Goal: Task Accomplishment & Management: Complete application form

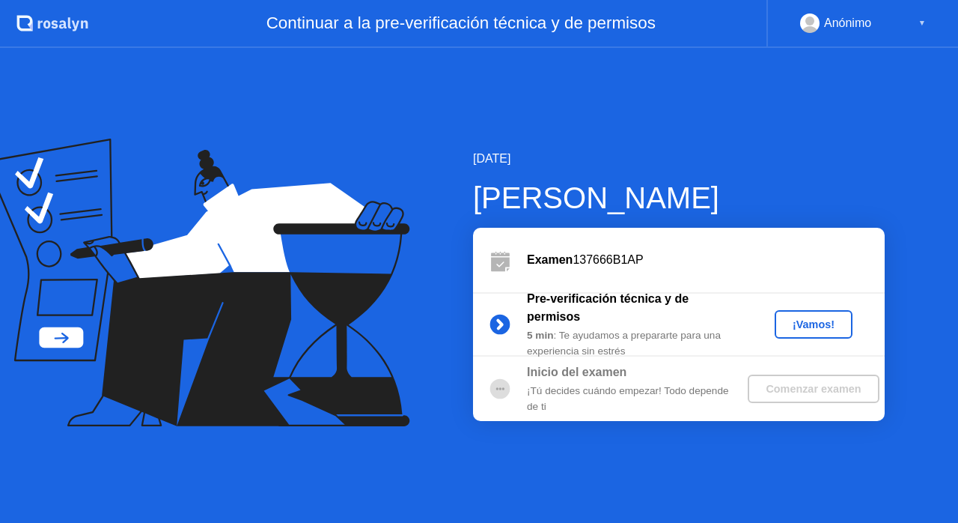
click at [809, 323] on div "¡Vamos!" at bounding box center [814, 324] width 66 height 12
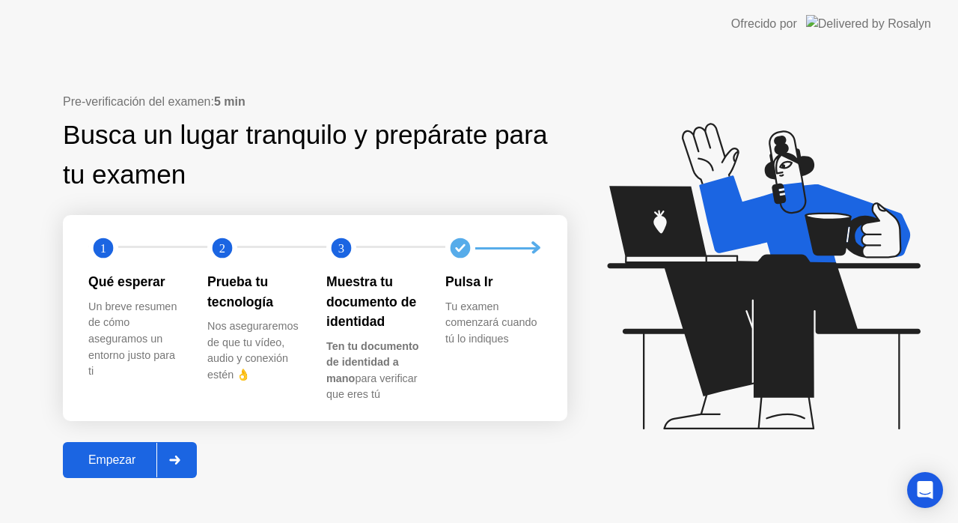
click at [184, 458] on div at bounding box center [174, 459] width 36 height 34
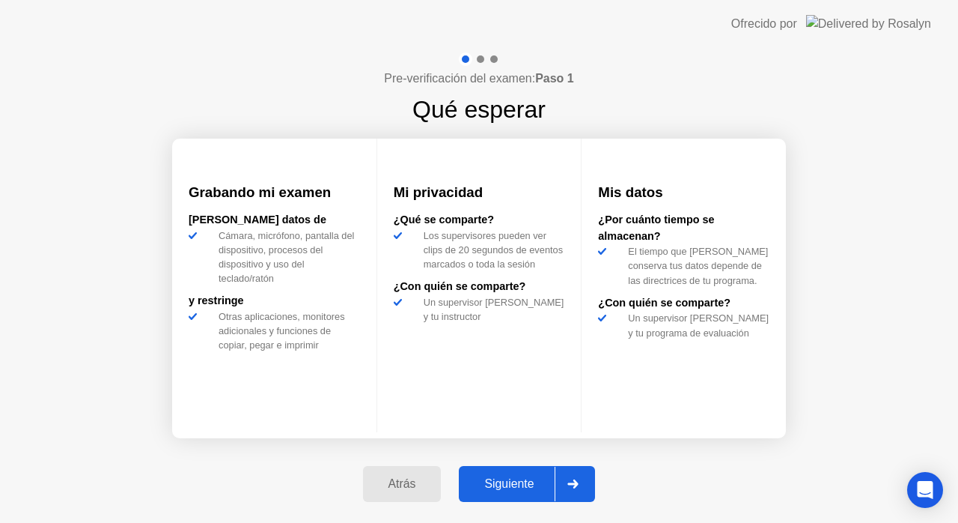
click at [565, 484] on div at bounding box center [573, 483] width 36 height 34
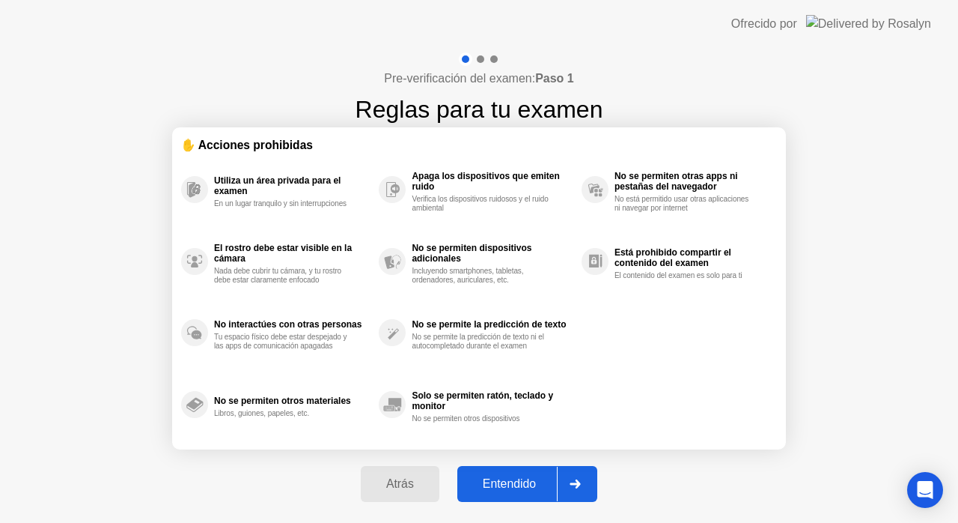
click at [543, 483] on div "Entendido" at bounding box center [509, 483] width 95 height 13
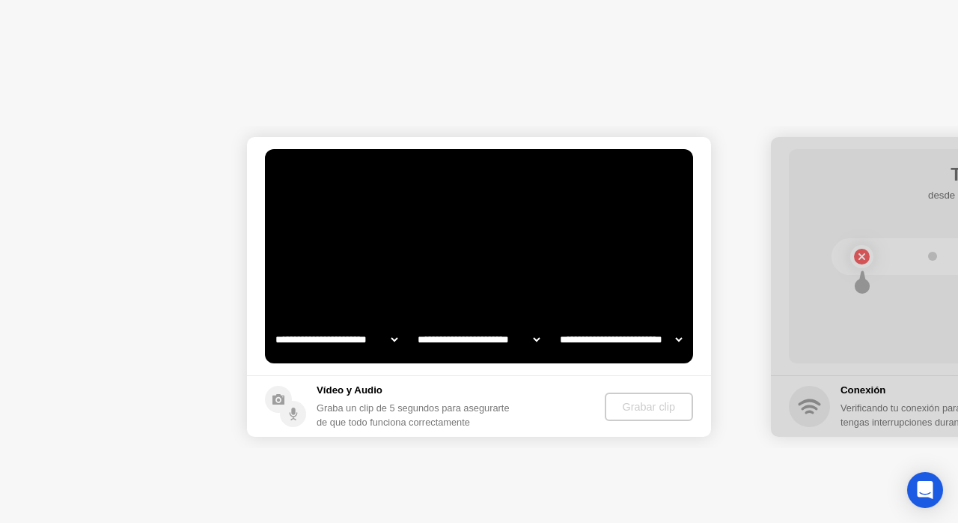
select select "**********"
select select "*******"
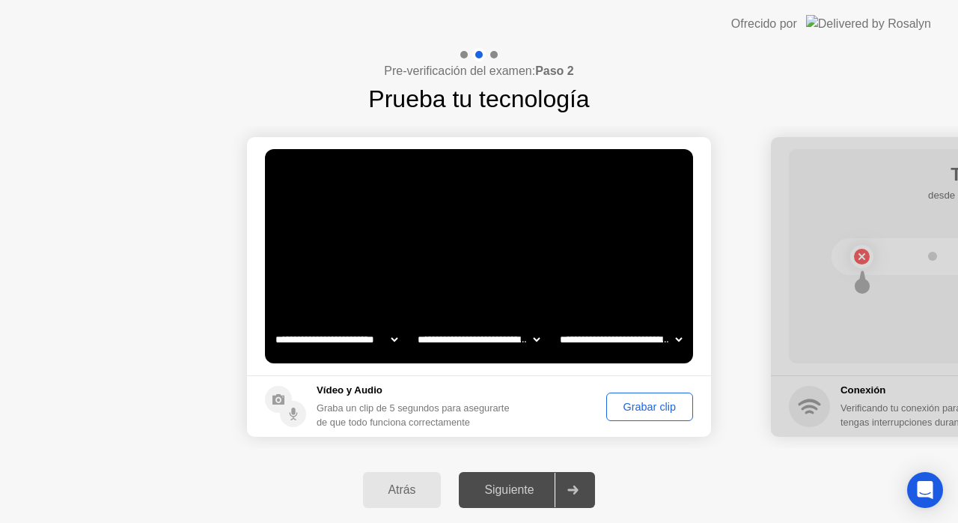
click at [658, 401] on div "Grabar clip" at bounding box center [650, 407] width 76 height 12
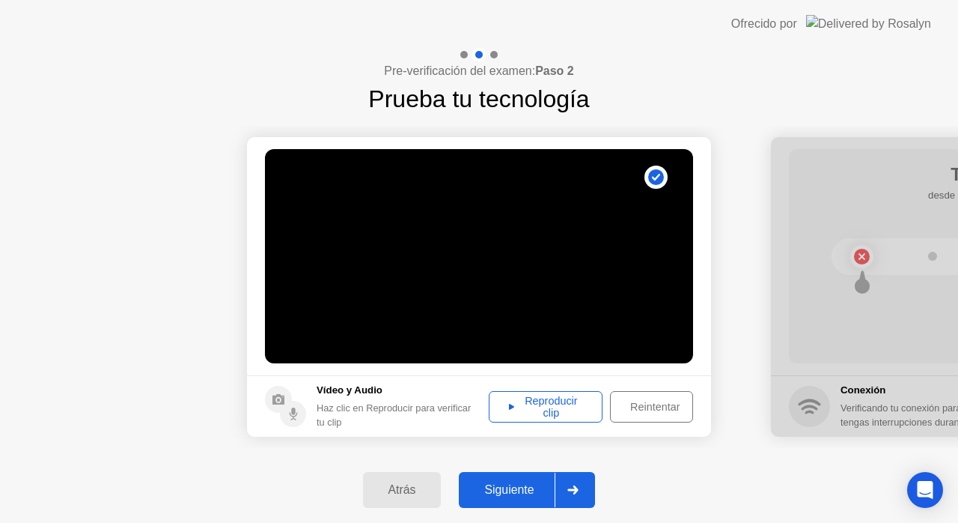
click at [575, 407] on div "Reproducir clip" at bounding box center [545, 407] width 103 height 24
click at [535, 491] on div "Siguiente" at bounding box center [508, 489] width 91 height 13
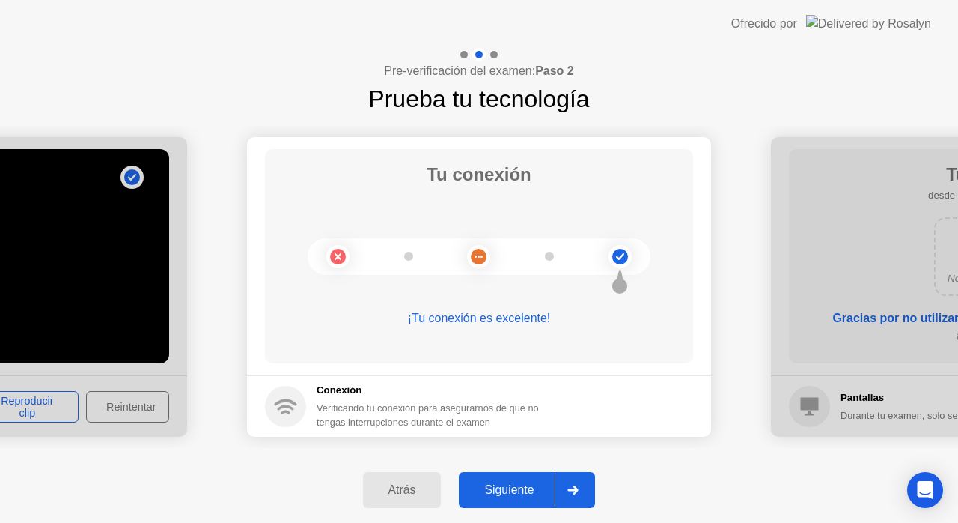
click at [529, 500] on button "Siguiente" at bounding box center [527, 490] width 136 height 36
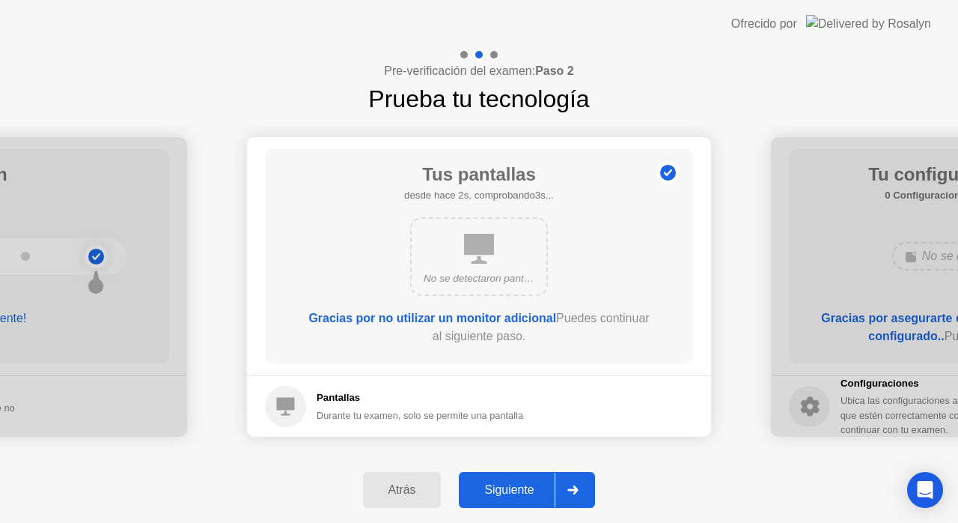
click at [550, 478] on button "Siguiente" at bounding box center [527, 490] width 136 height 36
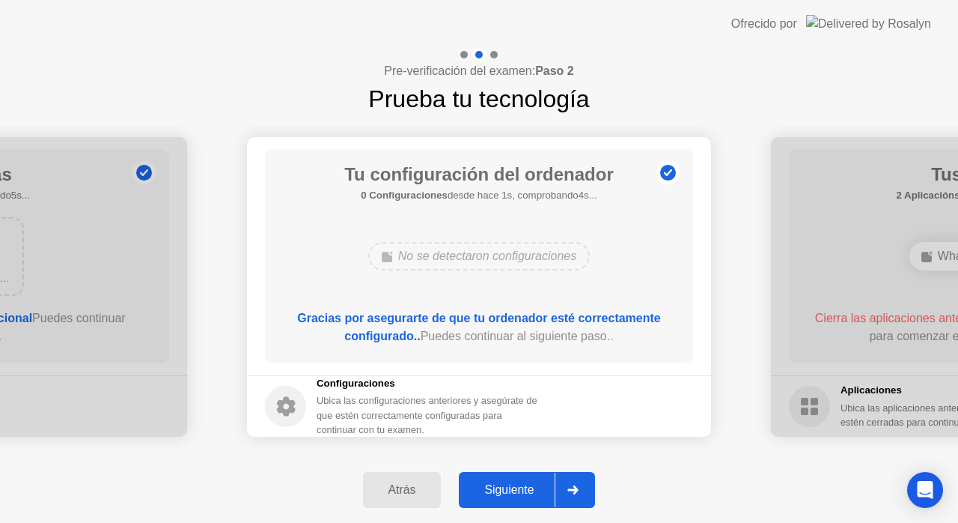
click at [550, 478] on button "Siguiente" at bounding box center [527, 490] width 136 height 36
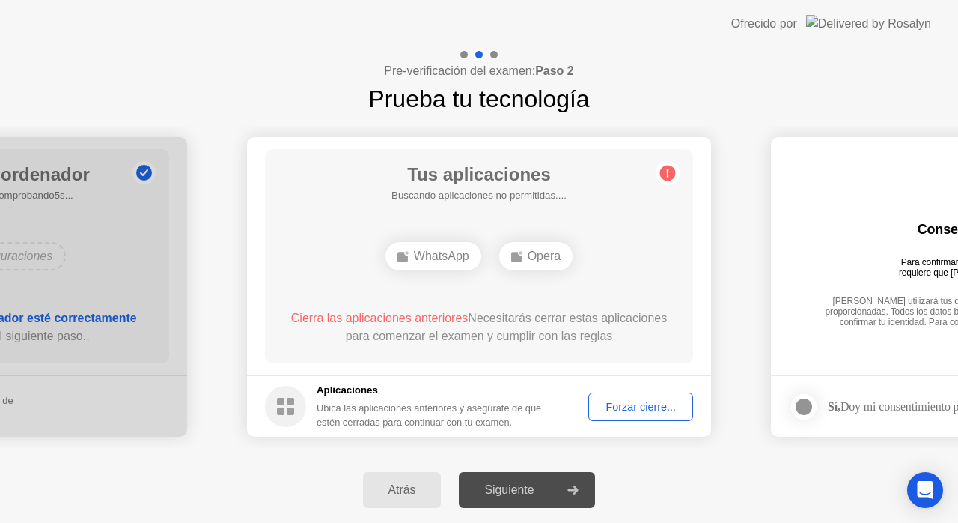
click at [628, 409] on div "Forzar cierre..." at bounding box center [641, 407] width 94 height 12
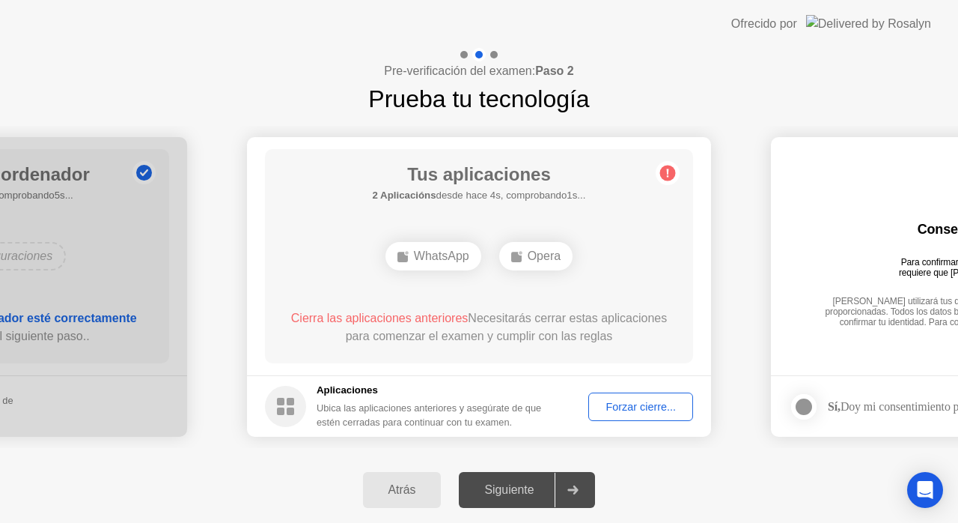
click at [633, 401] on div "Forzar cierre..." at bounding box center [641, 407] width 94 height 12
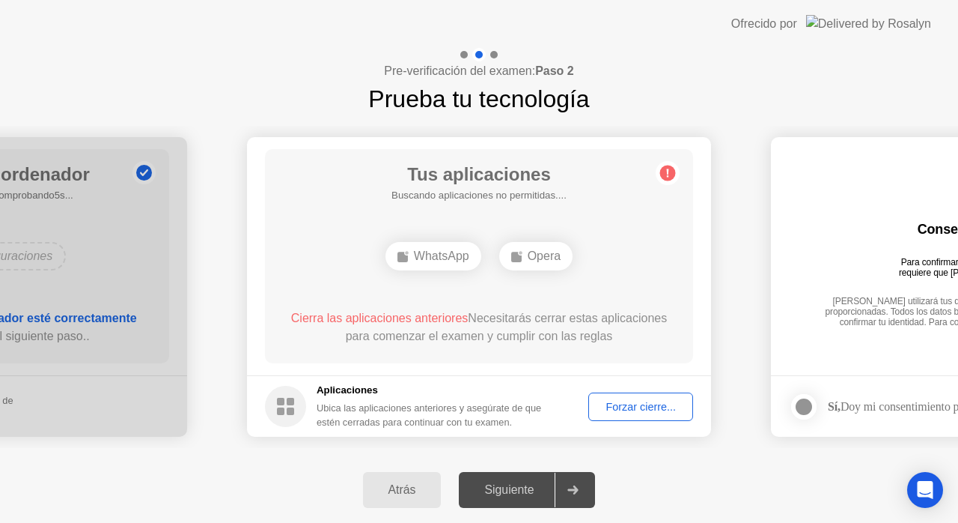
click at [606, 413] on div "Forzar cierre..." at bounding box center [641, 407] width 94 height 12
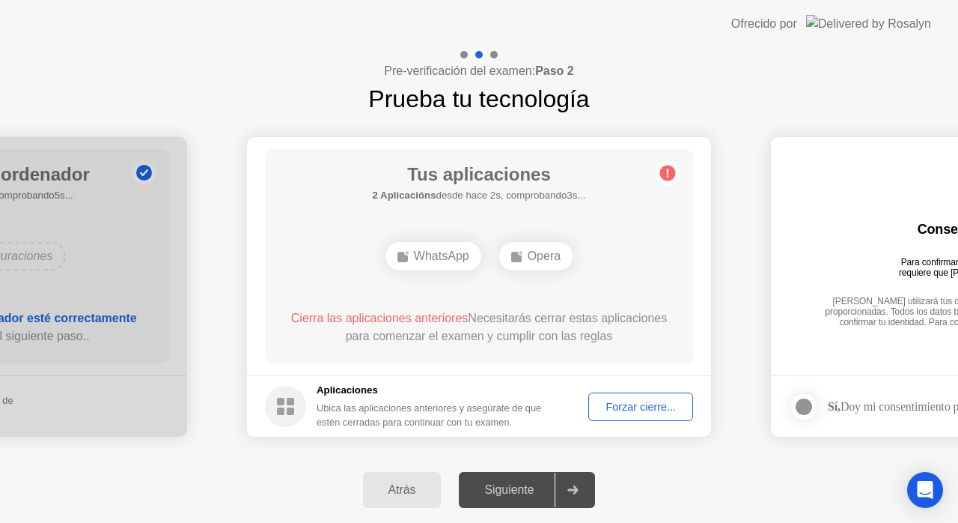
click at [609, 402] on div "Forzar cierre..." at bounding box center [641, 407] width 94 height 12
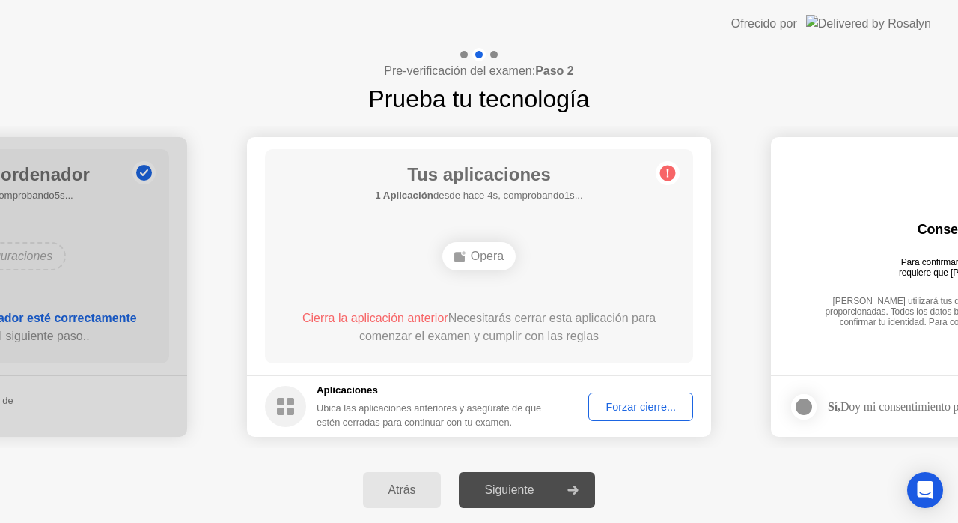
click at [615, 404] on div "Forzar cierre..." at bounding box center [641, 407] width 94 height 12
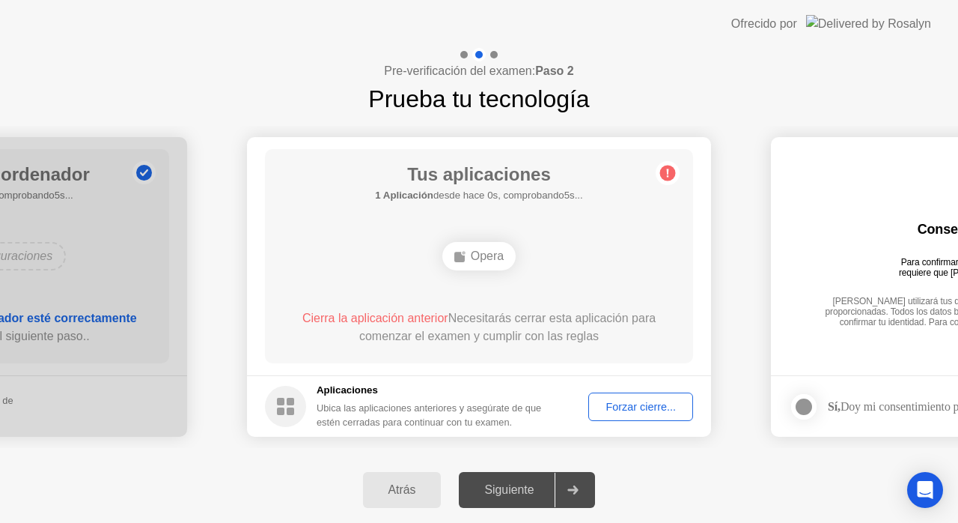
click at [627, 401] on div "Forzar cierre..." at bounding box center [641, 407] width 94 height 12
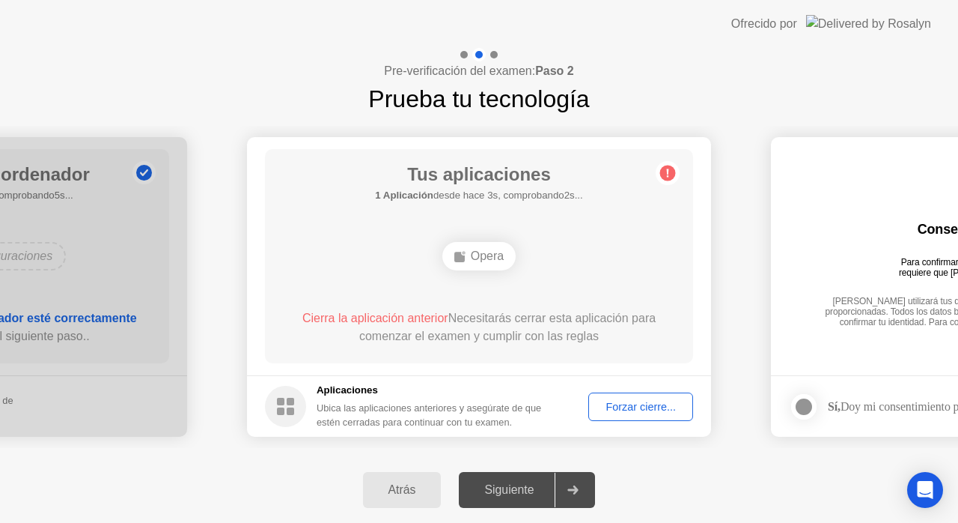
click at [632, 397] on button "Forzar cierre..." at bounding box center [640, 406] width 105 height 28
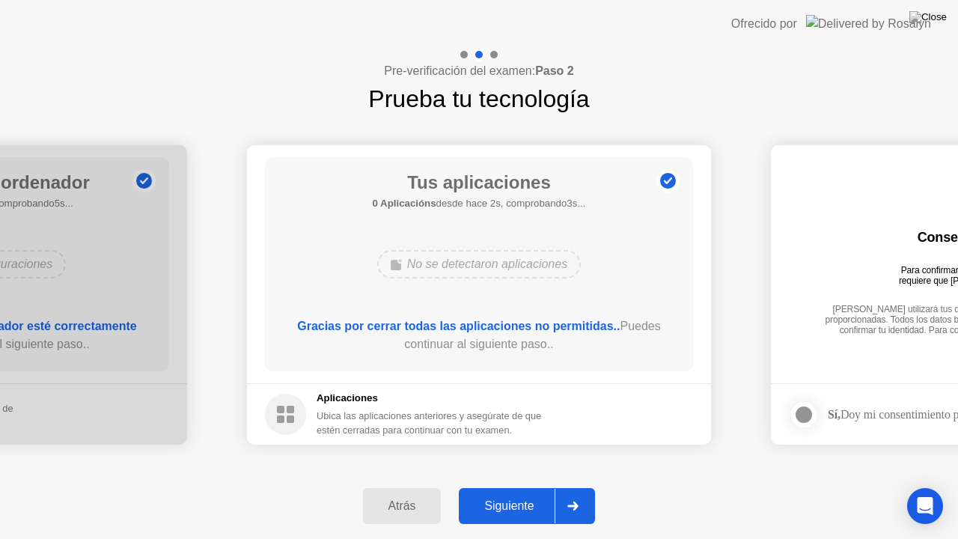
click at [523, 499] on div "Siguiente" at bounding box center [508, 505] width 91 height 13
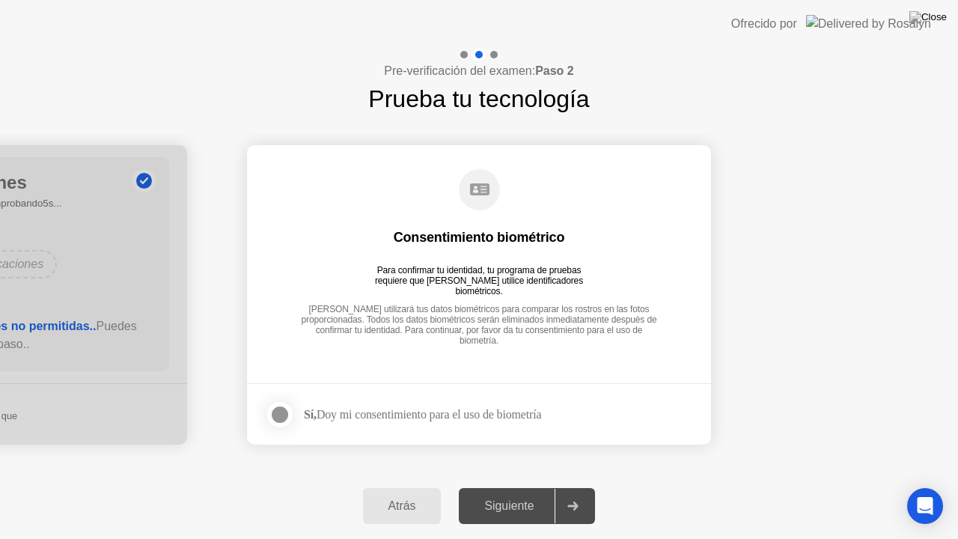
click at [289, 416] on div at bounding box center [280, 415] width 18 height 18
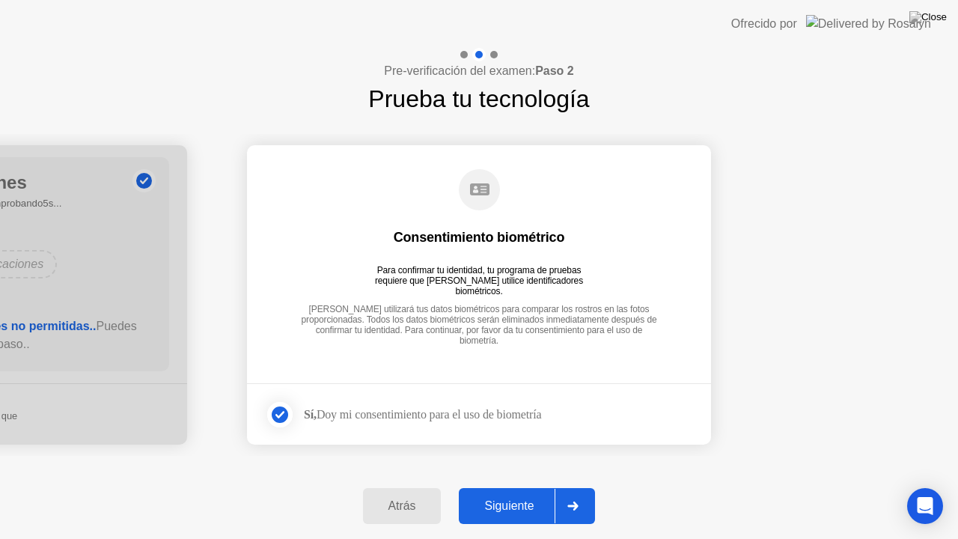
click at [524, 505] on div "Siguiente" at bounding box center [508, 505] width 91 height 13
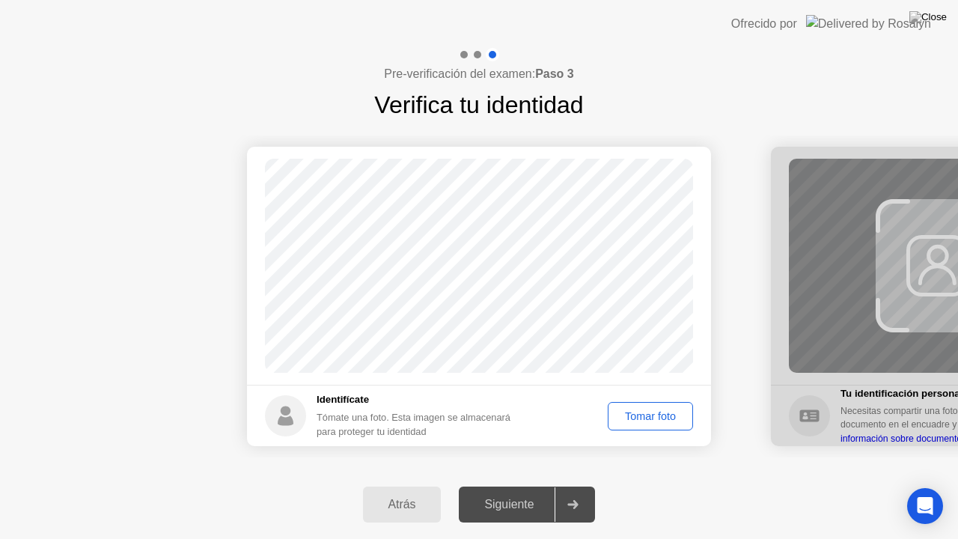
click at [650, 422] on div "Tomar foto" at bounding box center [650, 416] width 75 height 12
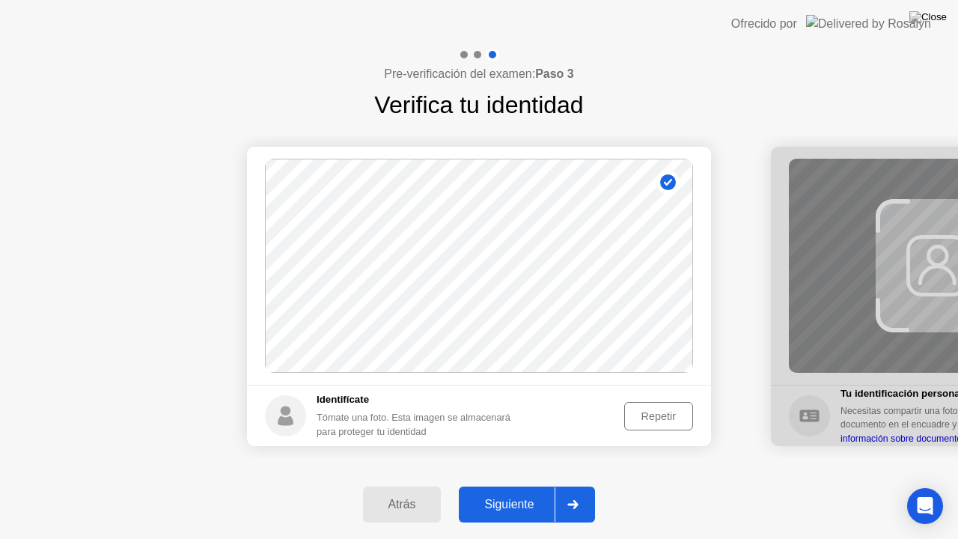
click at [535, 509] on div "Siguiente" at bounding box center [508, 504] width 91 height 13
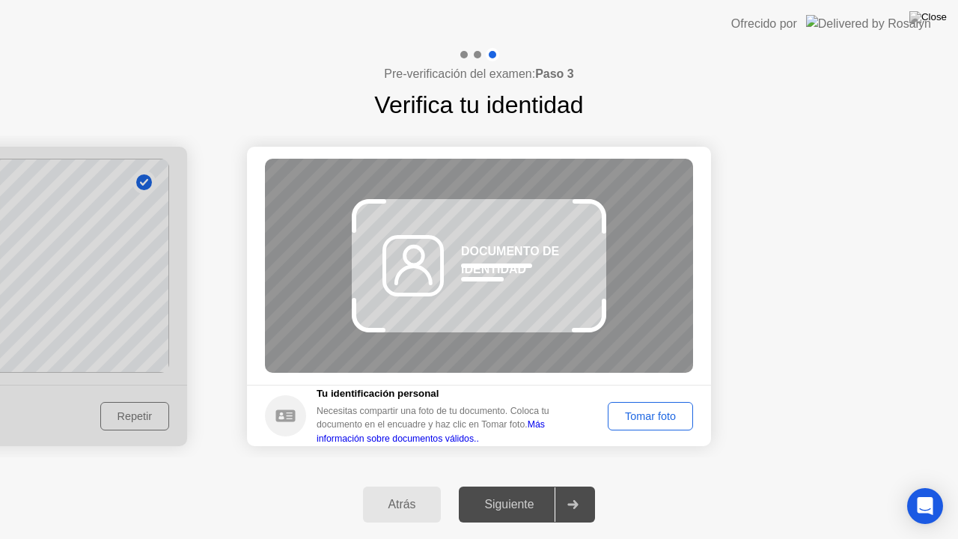
click at [624, 421] on div "Tomar foto" at bounding box center [650, 416] width 75 height 12
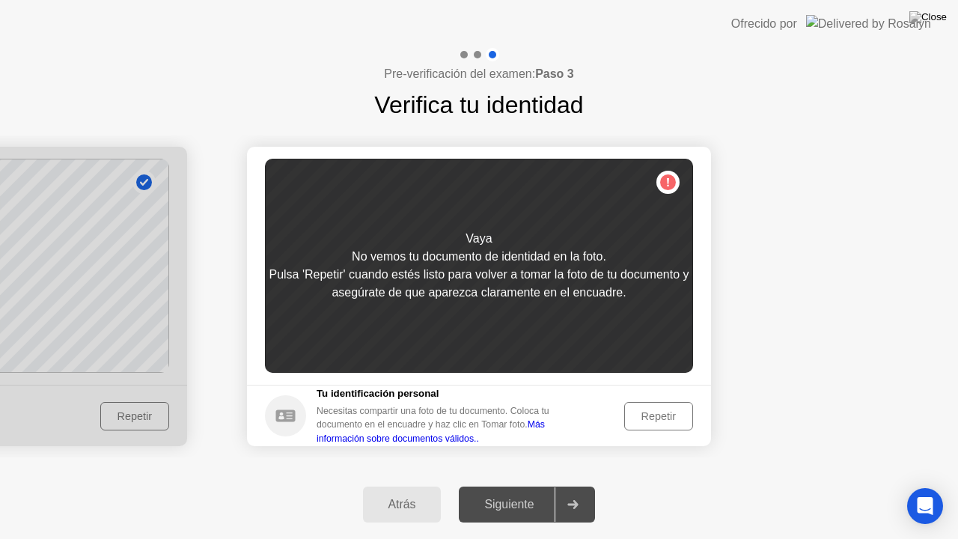
click at [662, 419] on div "Repetir" at bounding box center [659, 416] width 58 height 12
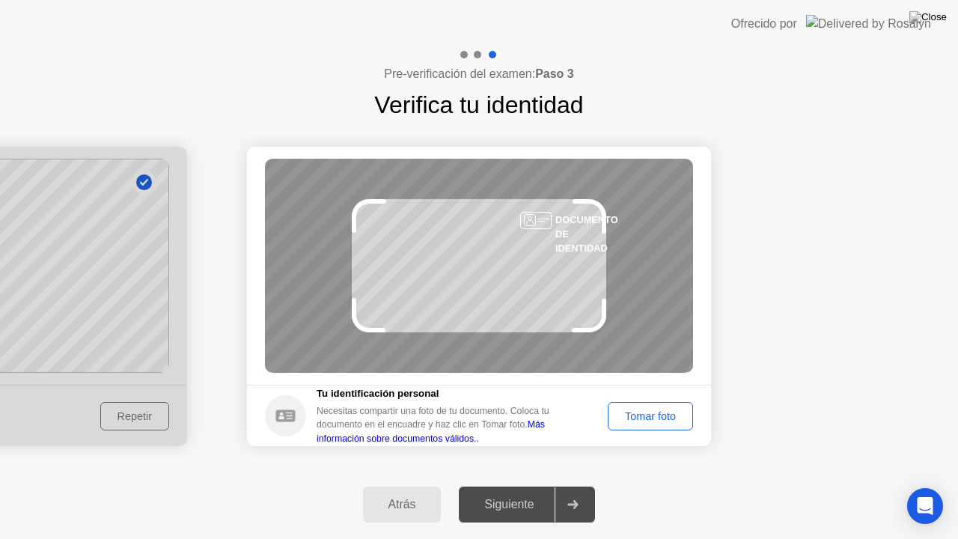
click at [662, 419] on div "Tomar foto" at bounding box center [650, 416] width 75 height 12
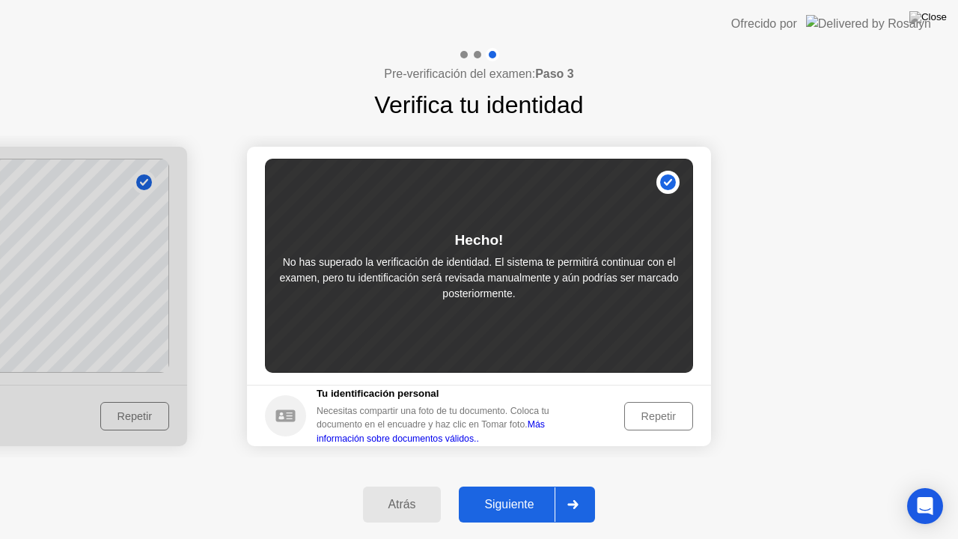
click at [517, 511] on div "Siguiente" at bounding box center [508, 504] width 91 height 13
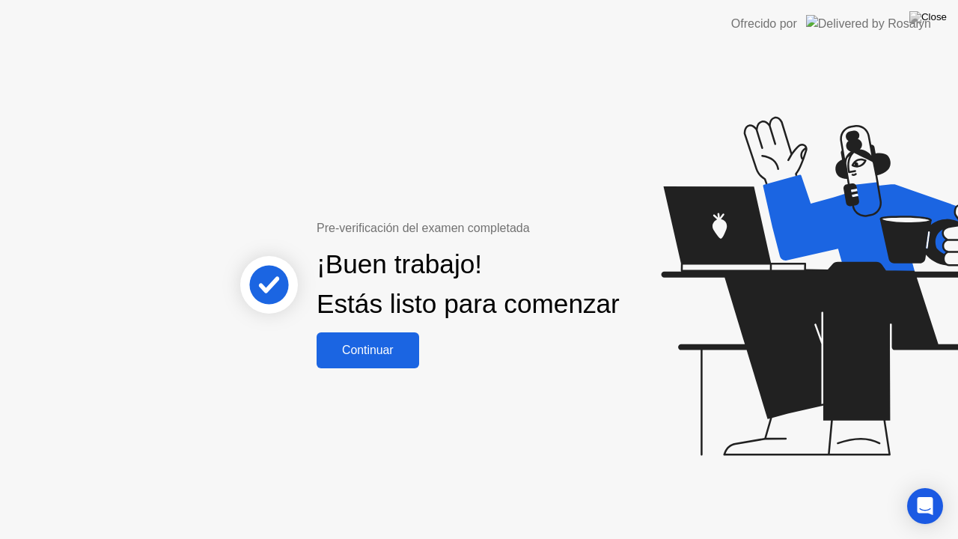
click at [393, 357] on div "Continuar" at bounding box center [368, 350] width 94 height 13
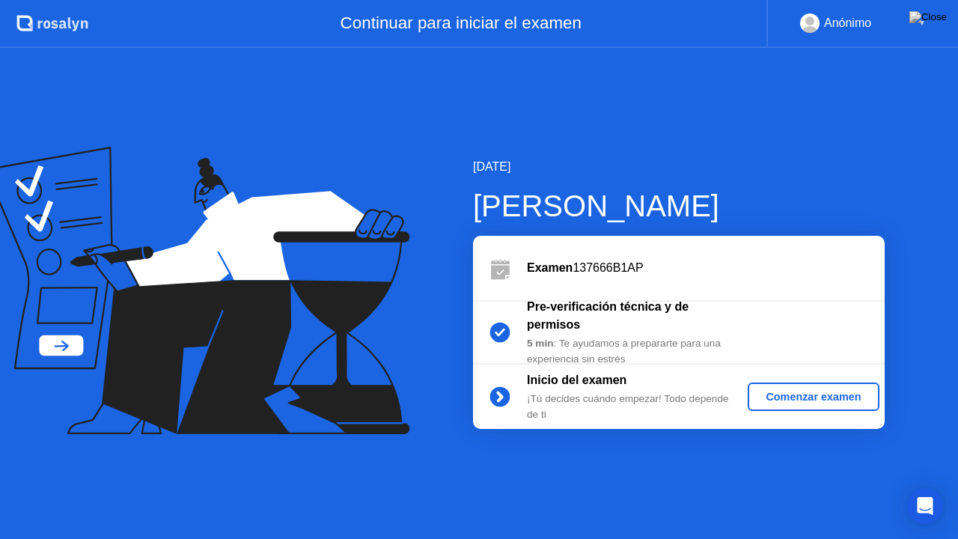
click at [841, 398] on div "Comenzar examen" at bounding box center [813, 397] width 119 height 12
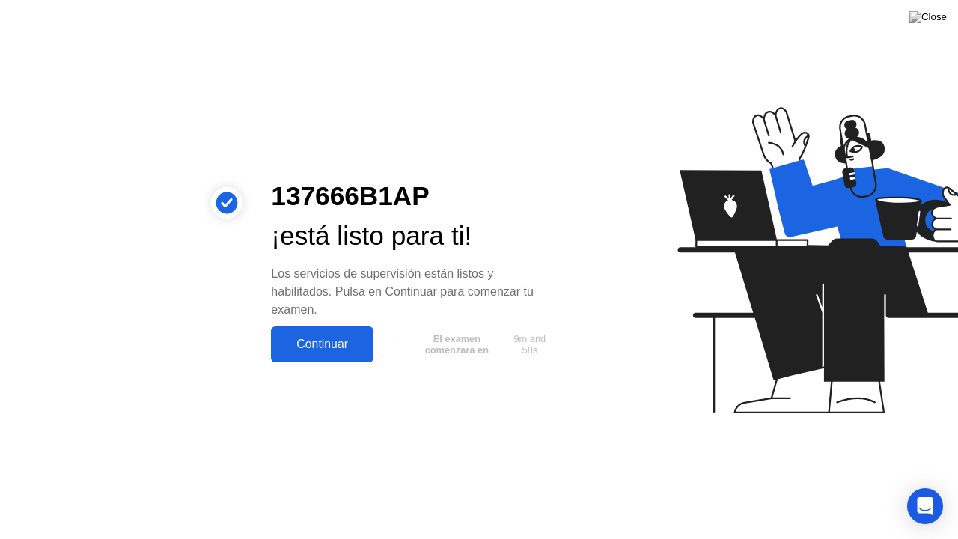
click at [346, 346] on div "Continuar" at bounding box center [323, 344] width 94 height 13
